Goal: Information Seeking & Learning: Learn about a topic

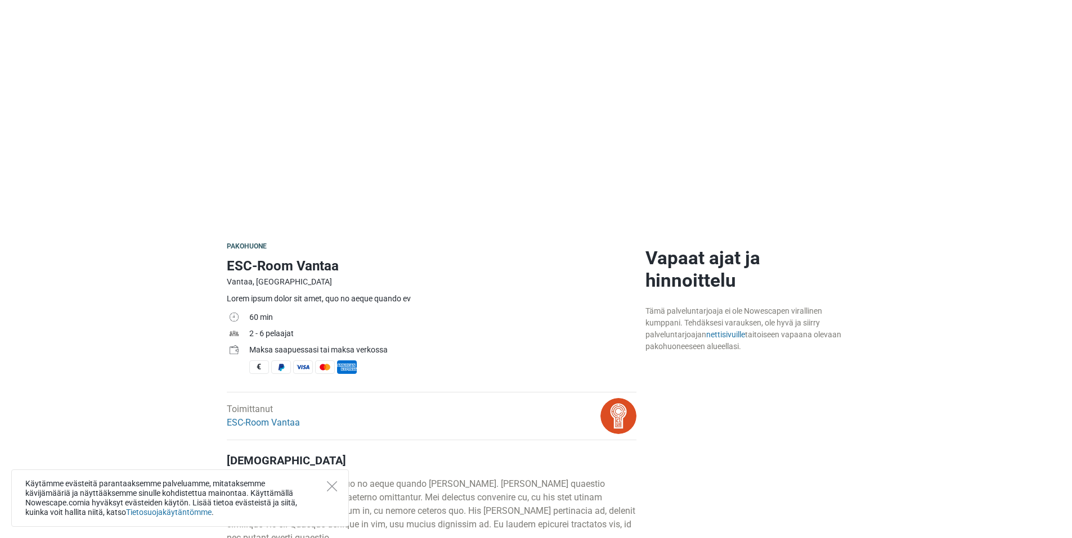
scroll to position [113, 0]
click at [290, 267] on h1 "ESC-Room Vantaa" at bounding box center [432, 265] width 410 height 20
drag, startPoint x: 250, startPoint y: 348, endPoint x: 366, endPoint y: 354, distance: 116.1
click at [363, 354] on div "Maksa saapuessasi tai maksa verkossa" at bounding box center [442, 349] width 387 height 12
click at [403, 353] on div "Maksa saapuessasi tai maksa verkossa" at bounding box center [442, 349] width 387 height 12
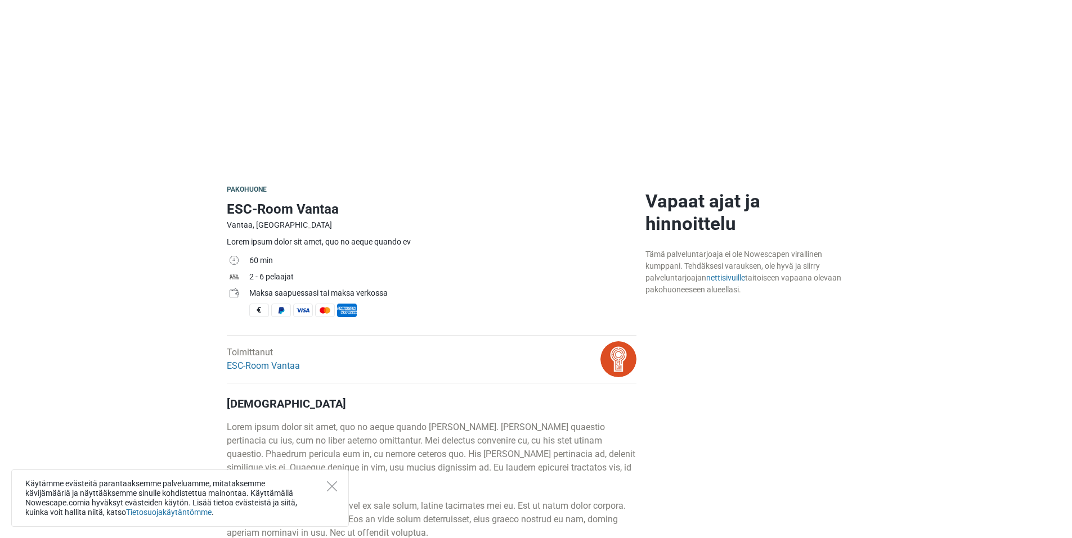
scroll to position [169, 0]
click at [266, 366] on link "ESC-Room Vantaa" at bounding box center [263, 365] width 73 height 11
